Goal: Find specific page/section: Find specific page/section

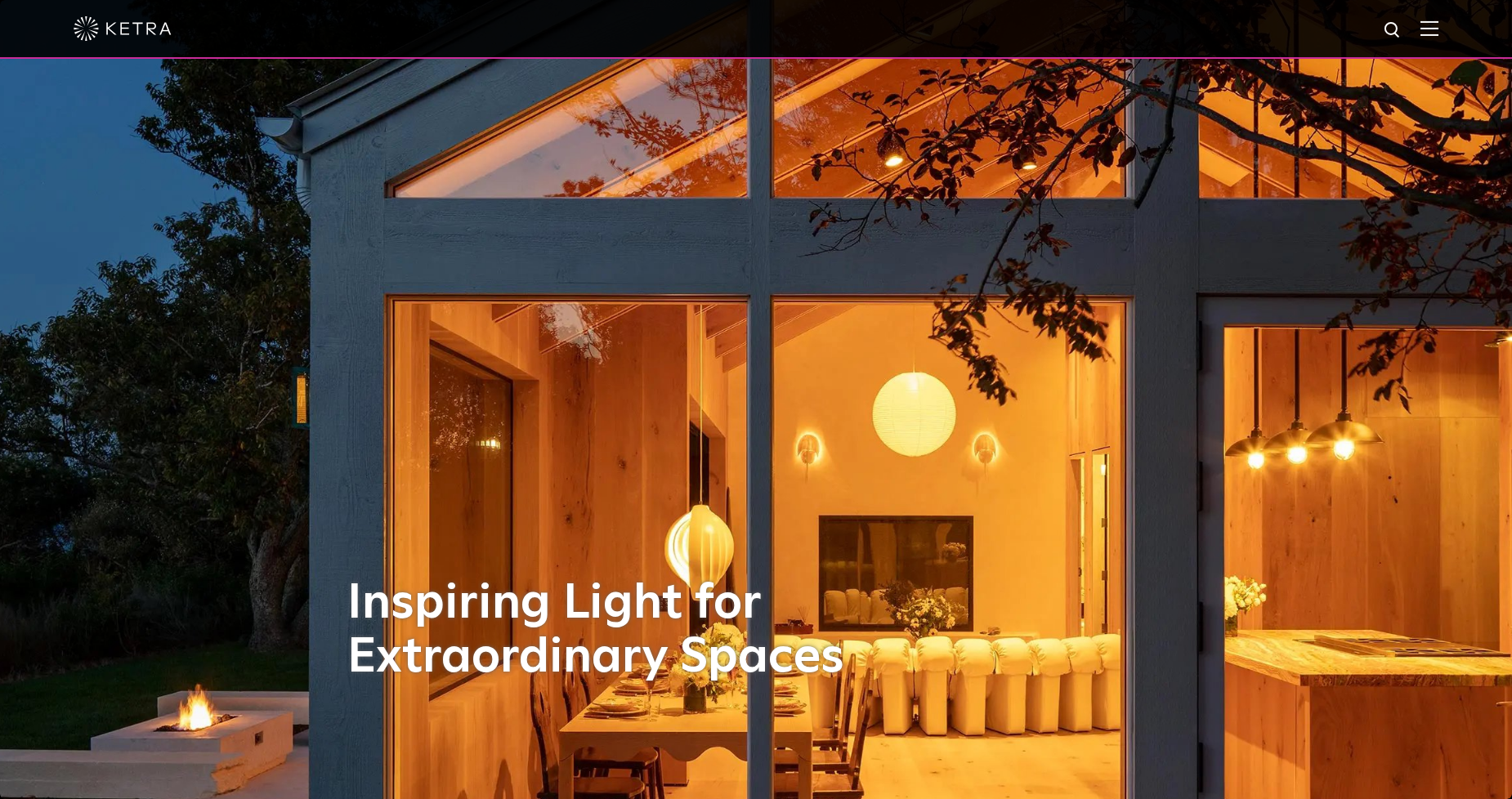
click at [1438, 30] on img at bounding box center [1428, 28] width 18 height 15
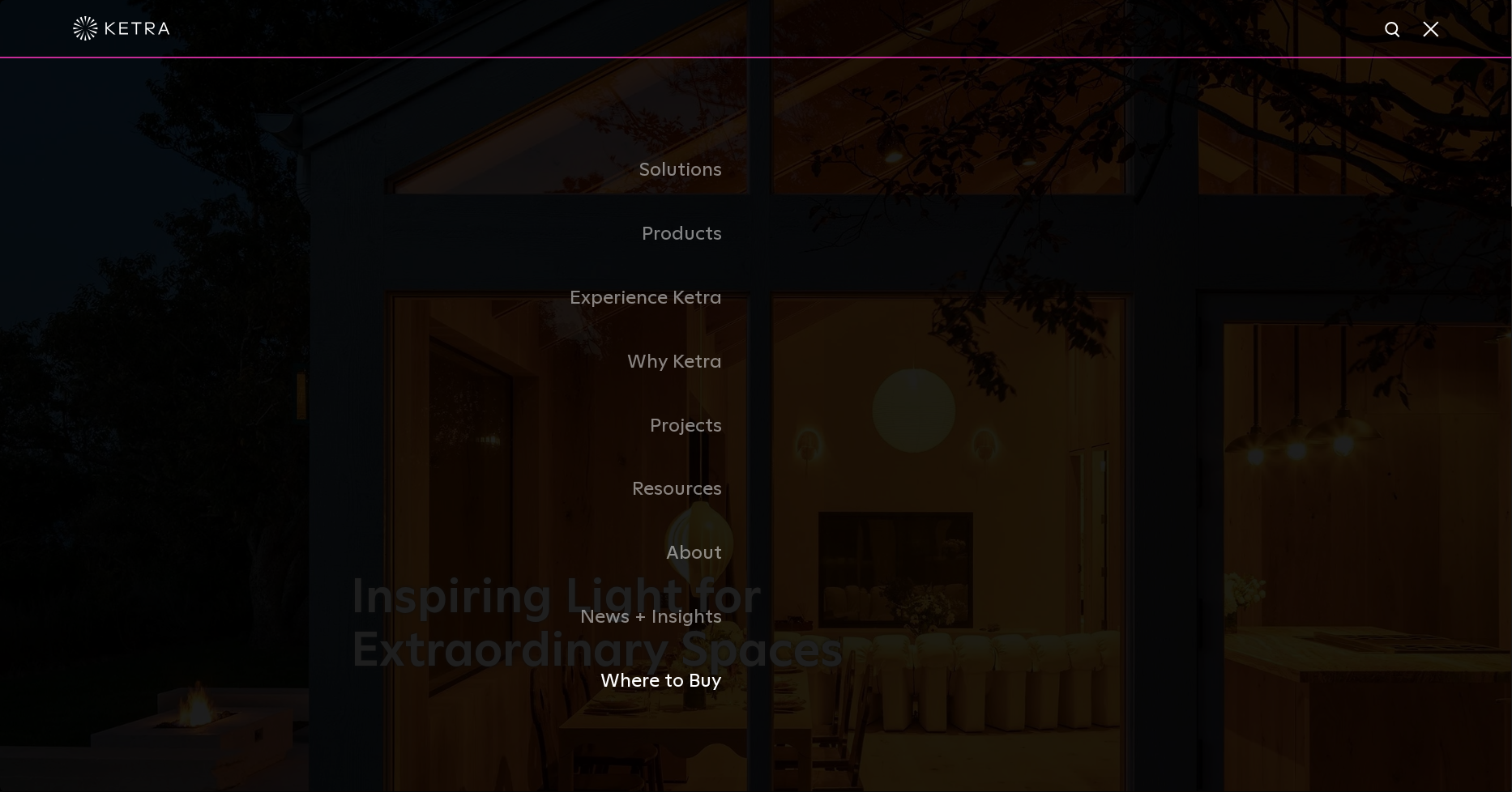
click at [654, 686] on link "Where to Buy" at bounding box center [553, 681] width 405 height 64
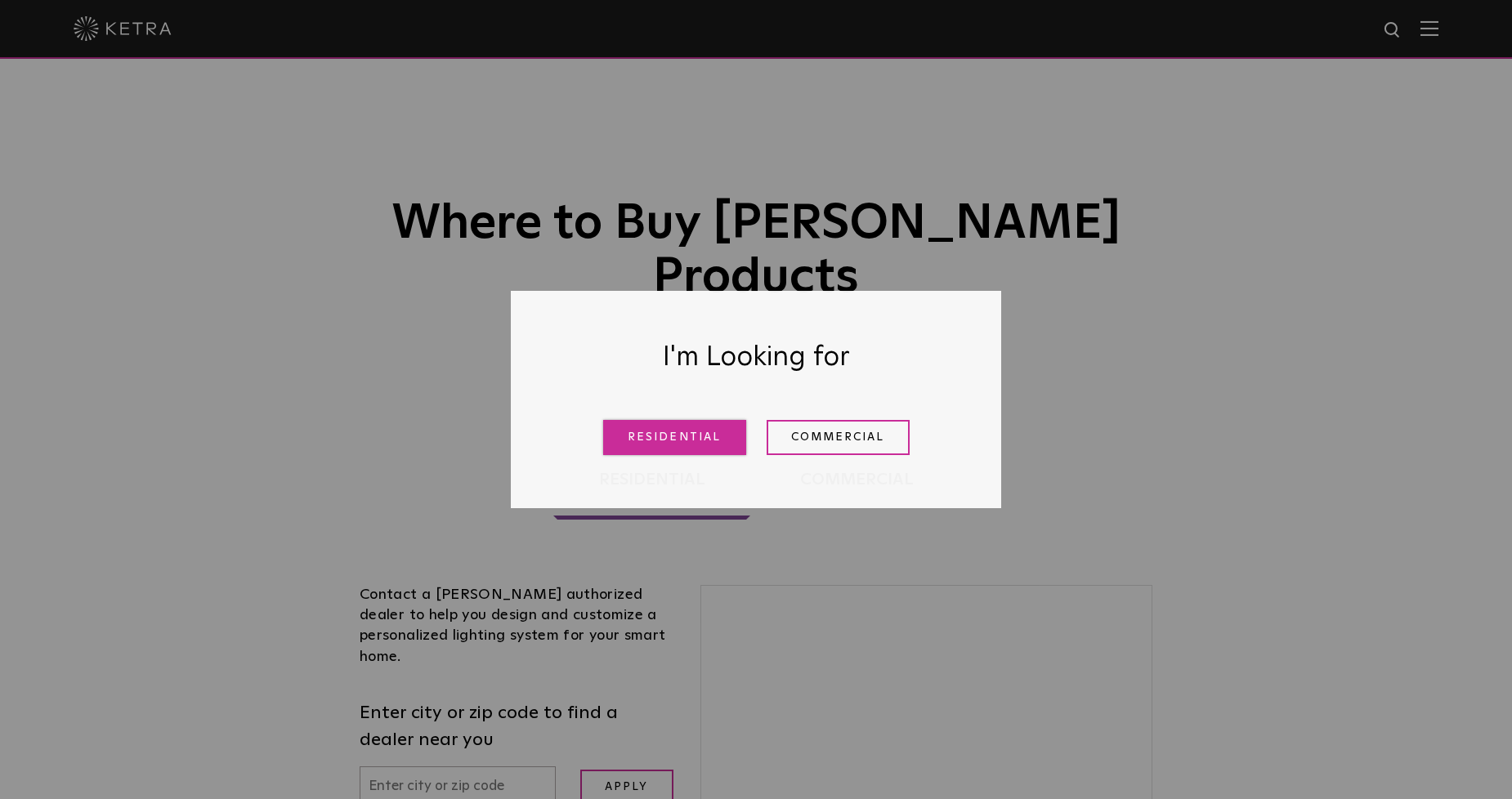
click at [690, 441] on link "Residential" at bounding box center [674, 438] width 143 height 36
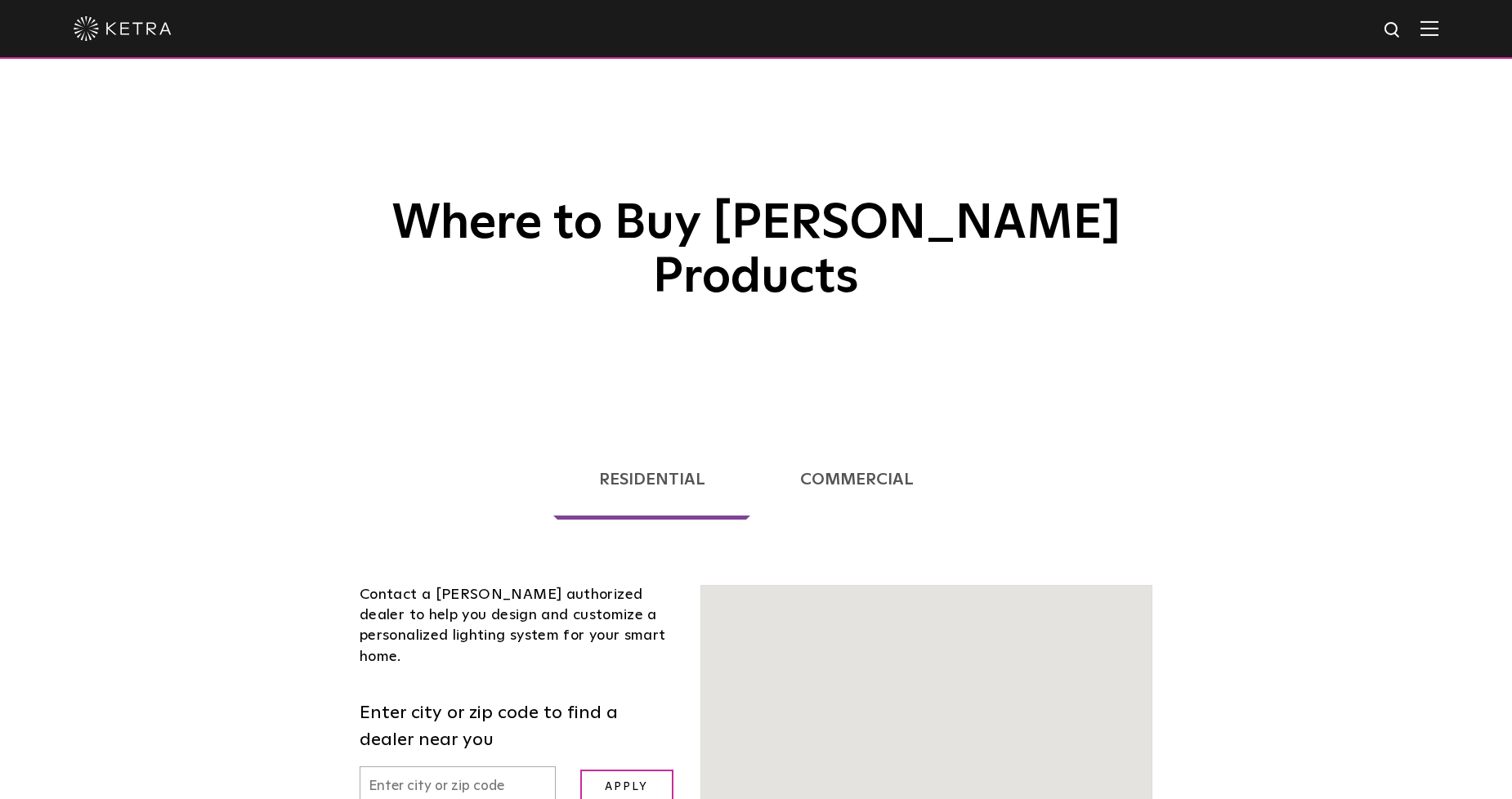
scroll to position [417, 0]
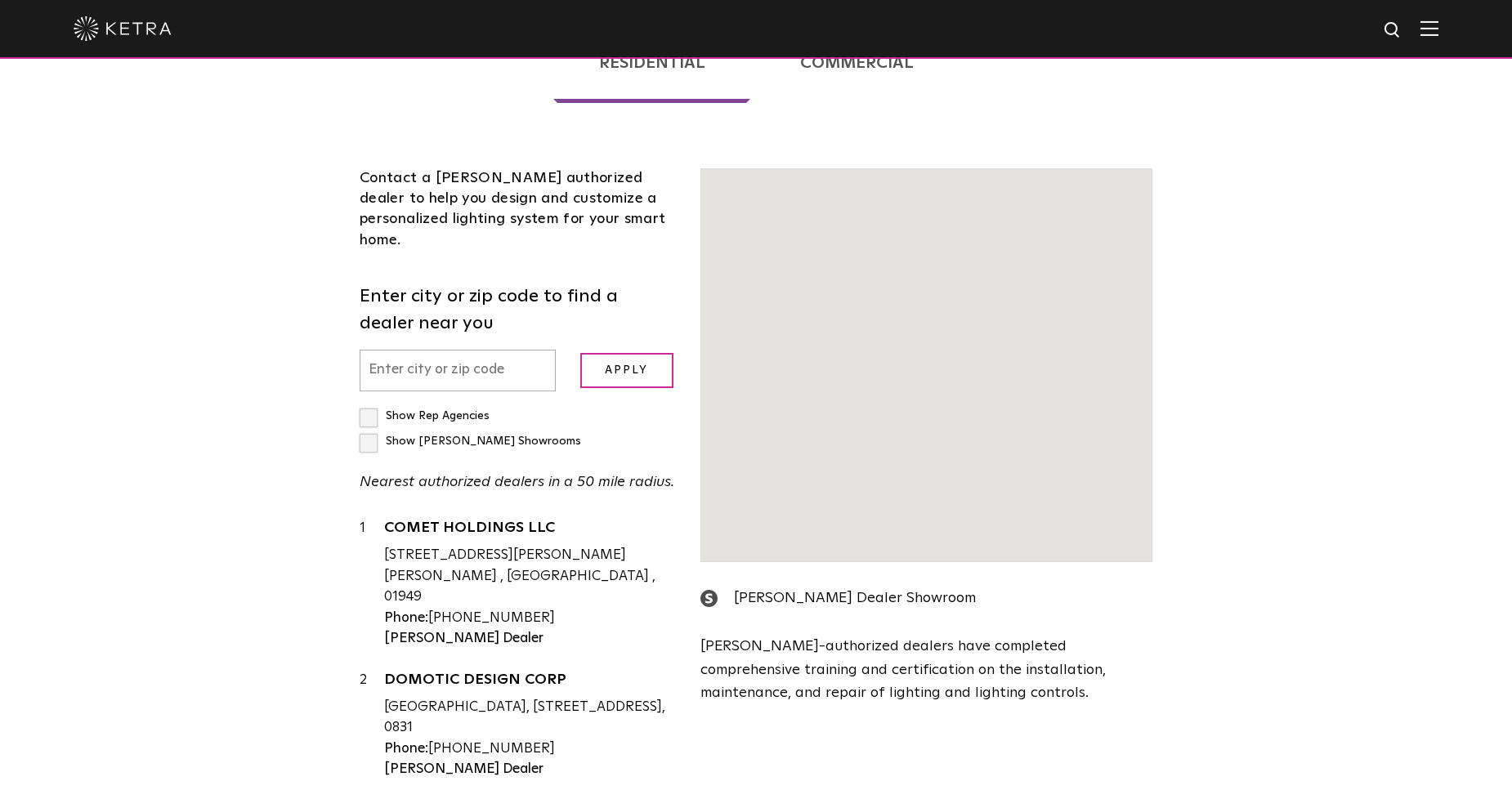
click at [451, 350] on input "text" at bounding box center [457, 370] width 196 height 41
click at [441, 350] on input "text" at bounding box center [457, 370] width 196 height 41
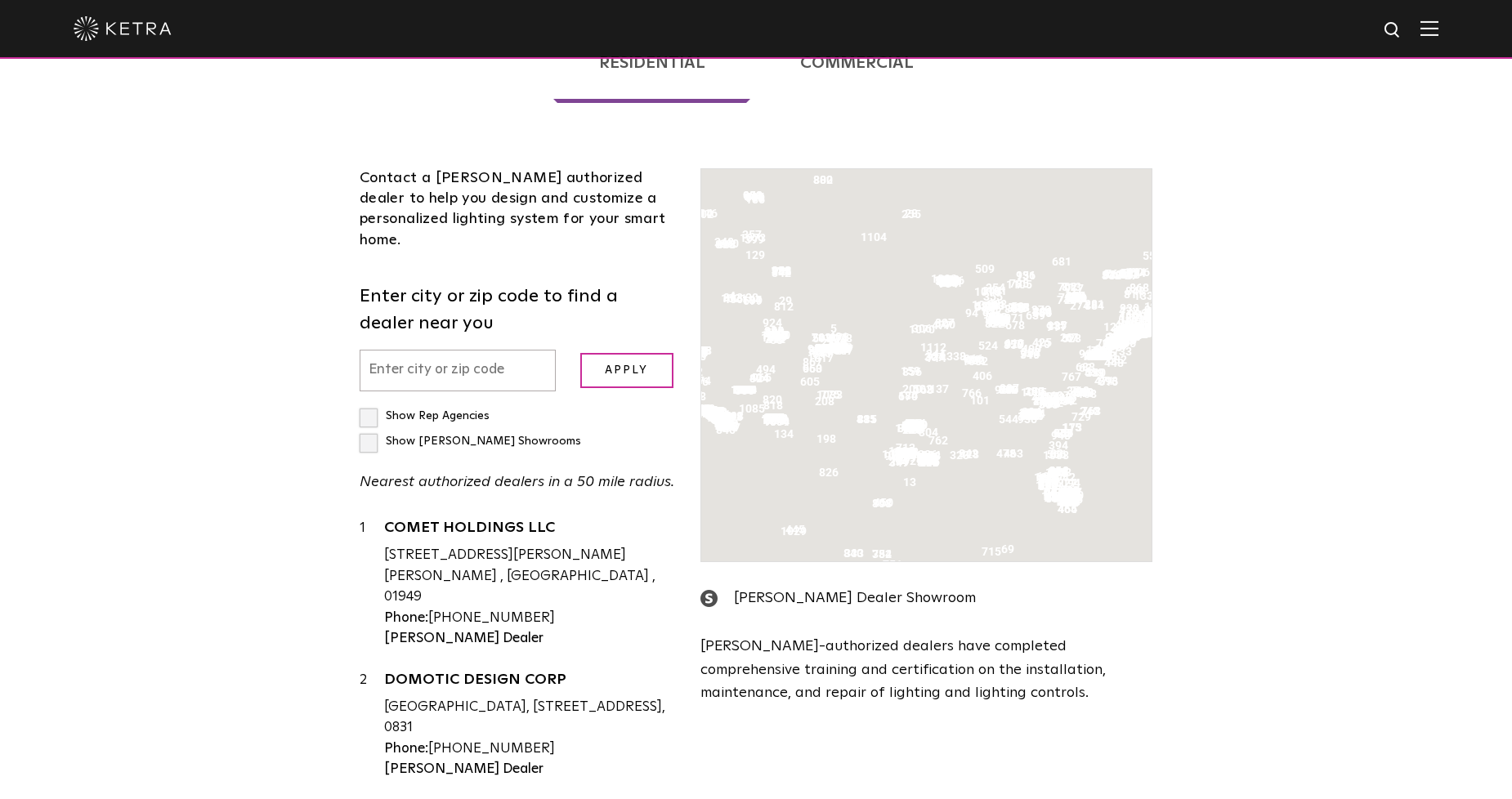
click at [427, 350] on input "text" at bounding box center [457, 370] width 196 height 41
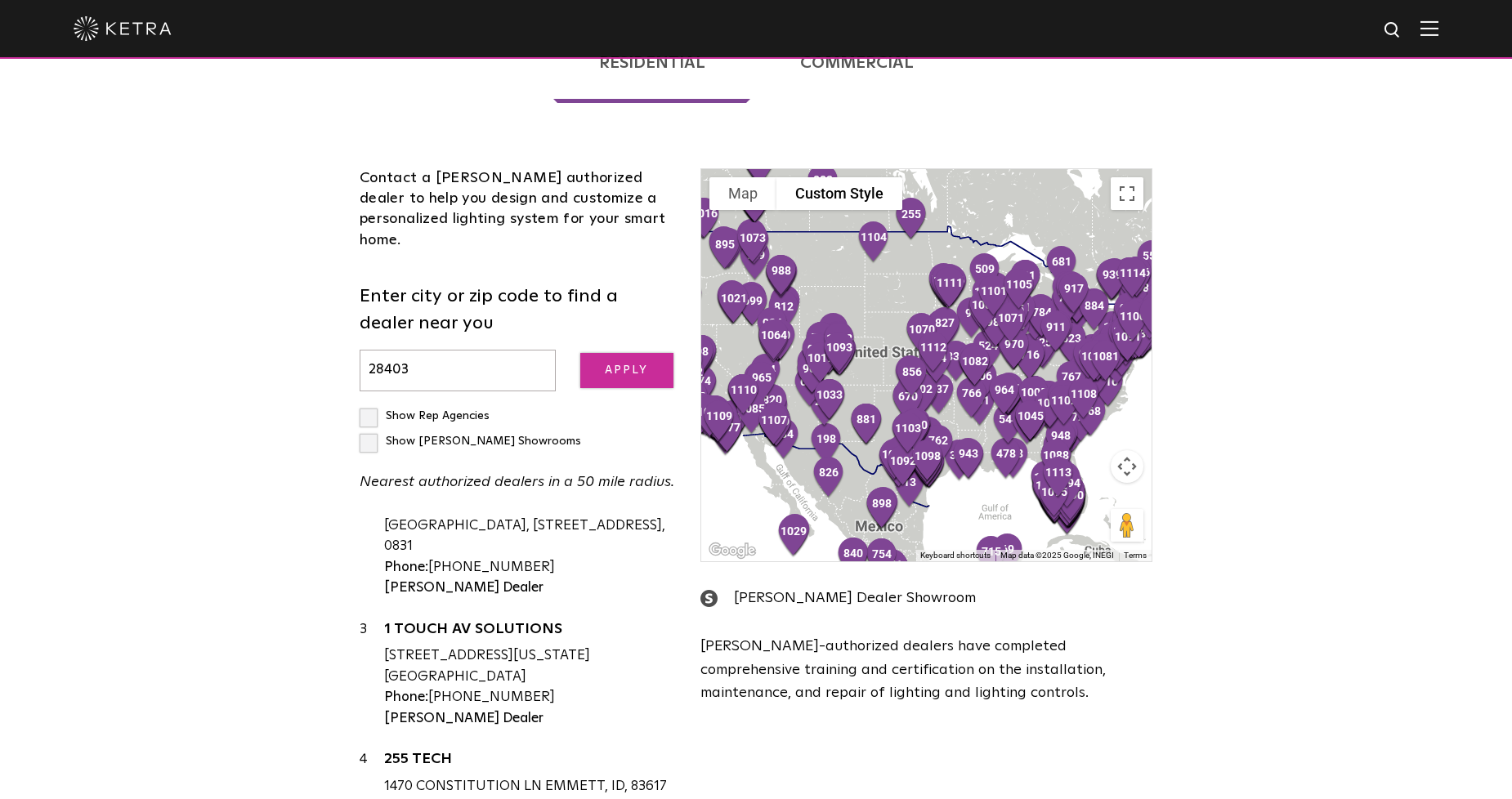
type input "28403"
click at [615, 353] on input "Apply" at bounding box center [627, 370] width 93 height 36
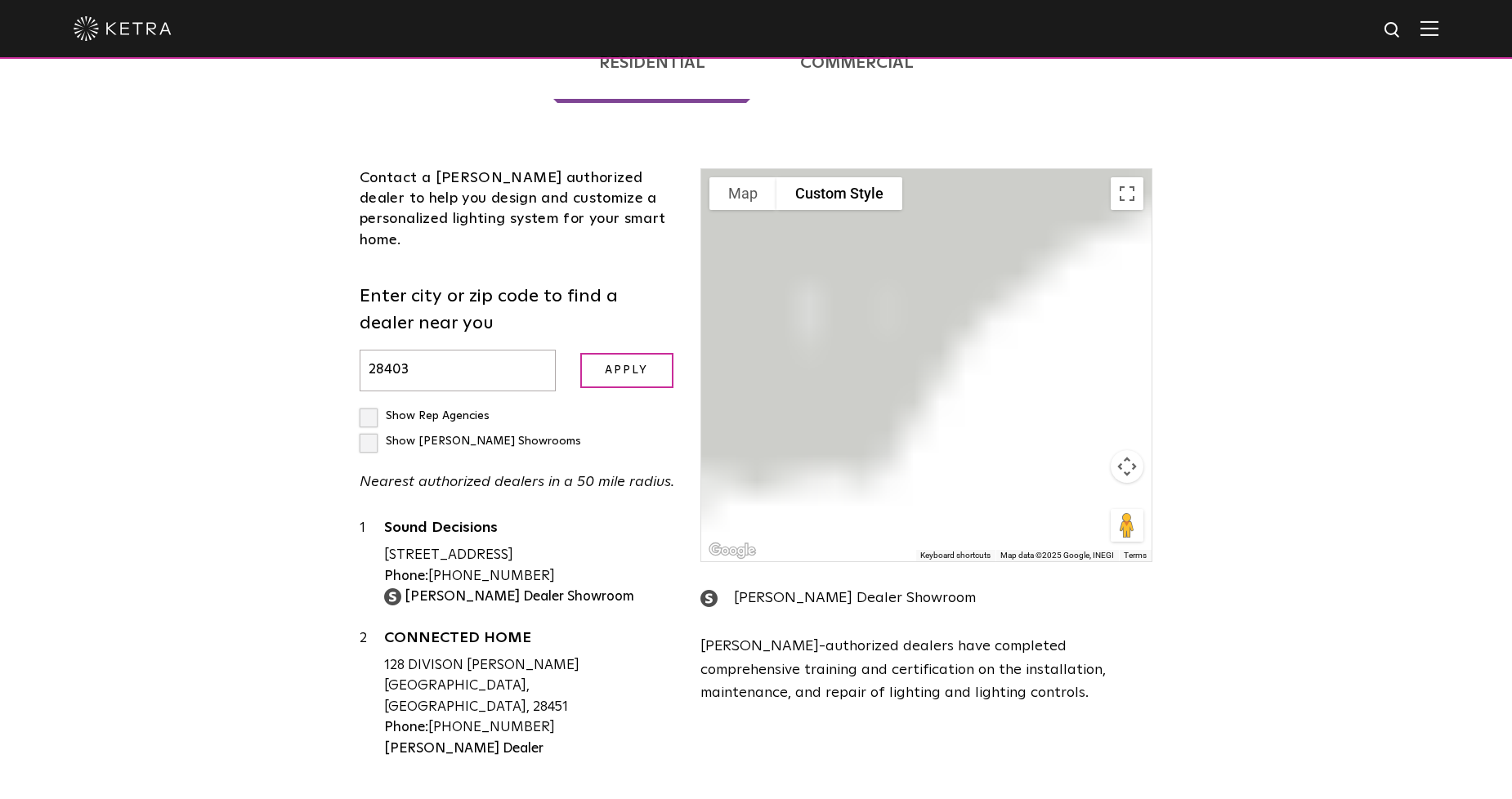
scroll to position [0, 0]
